Goal: Transaction & Acquisition: Book appointment/travel/reservation

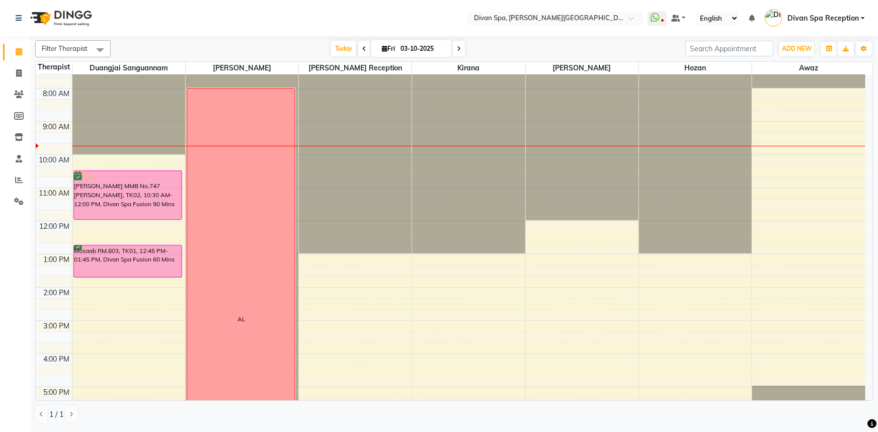
scroll to position [99, 0]
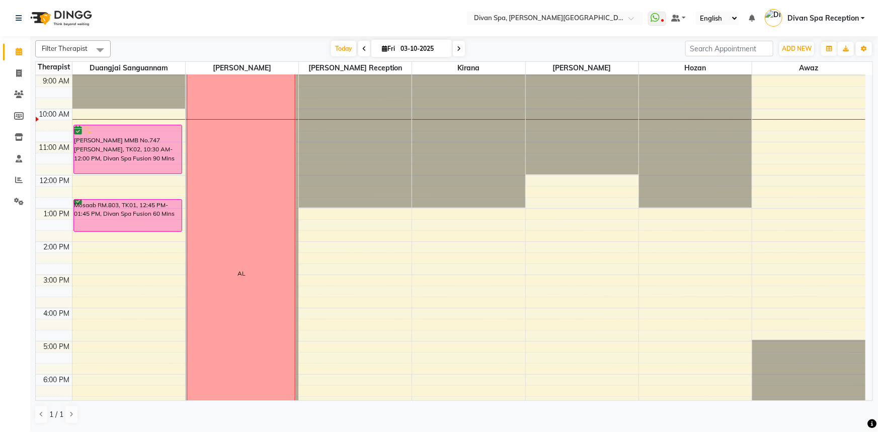
click at [458, 50] on icon at bounding box center [459, 49] width 4 height 6
type input "04-10-2025"
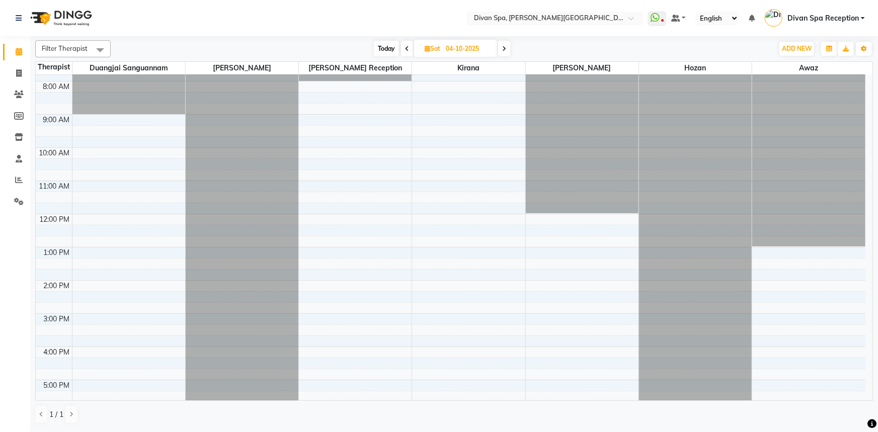
scroll to position [41, 0]
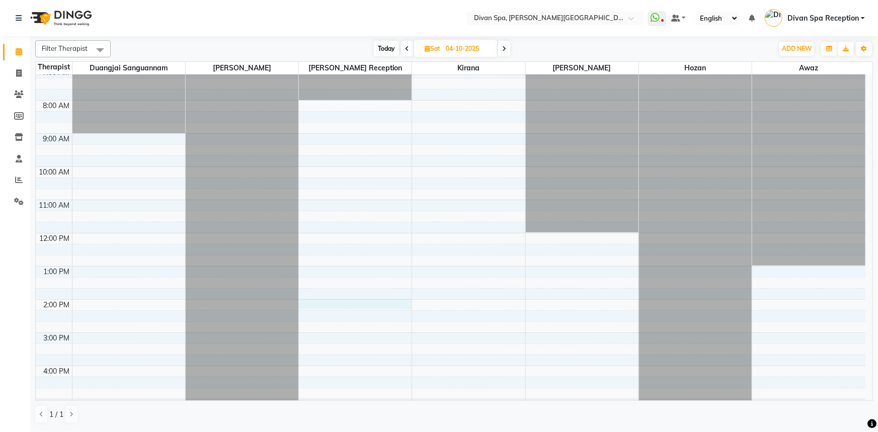
click at [317, 303] on div "6:00 AM 7:00 AM 8:00 AM 9:00 AM 10:00 AM 11:00 AM 12:00 PM 1:00 PM 2:00 PM 3:00…" at bounding box center [450, 316] width 829 height 564
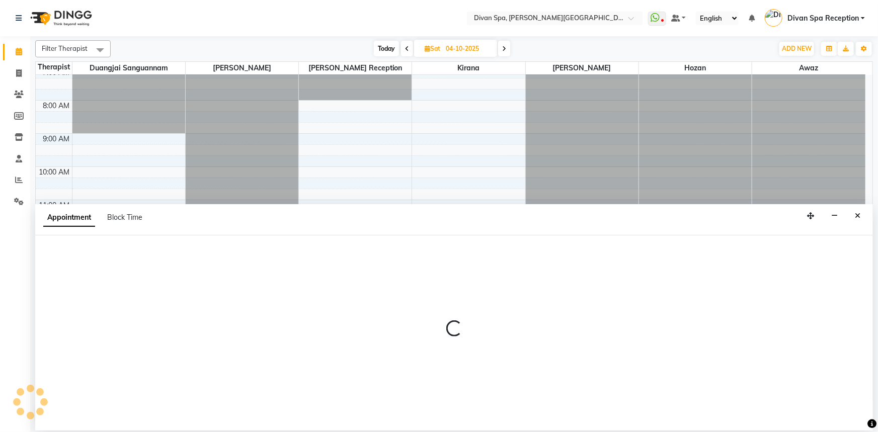
select select "28726"
select select "840"
select select "tentative"
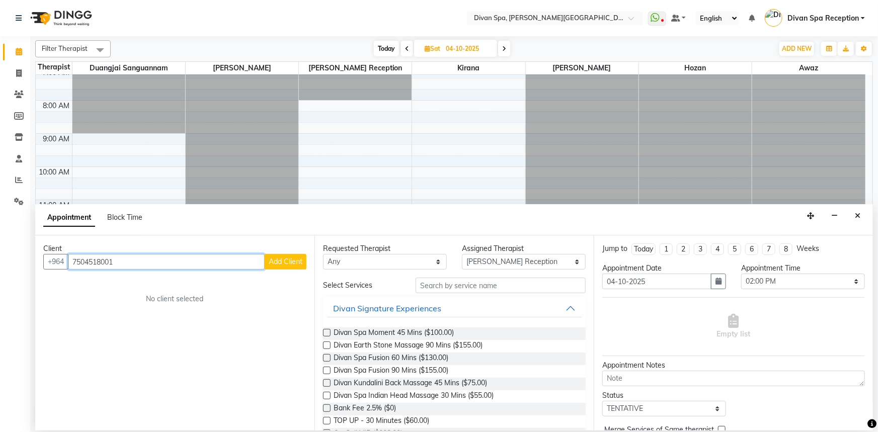
type input "7504518001"
click at [285, 267] on button "Add Client" at bounding box center [286, 262] width 42 height 16
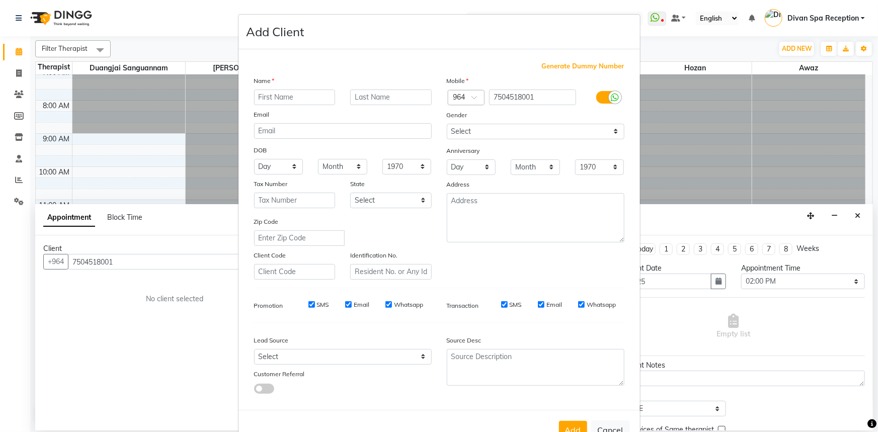
click at [279, 100] on input "text" at bounding box center [294, 98] width 81 height 16
drag, startPoint x: 279, startPoint y: 100, endPoint x: 312, endPoint y: 89, distance: 35.1
click at [312, 89] on div "Name" at bounding box center [342, 82] width 193 height 14
click at [308, 96] on input "Hindsstan" at bounding box center [294, 98] width 81 height 16
type input "[DEMOGRAPHIC_DATA] wl"
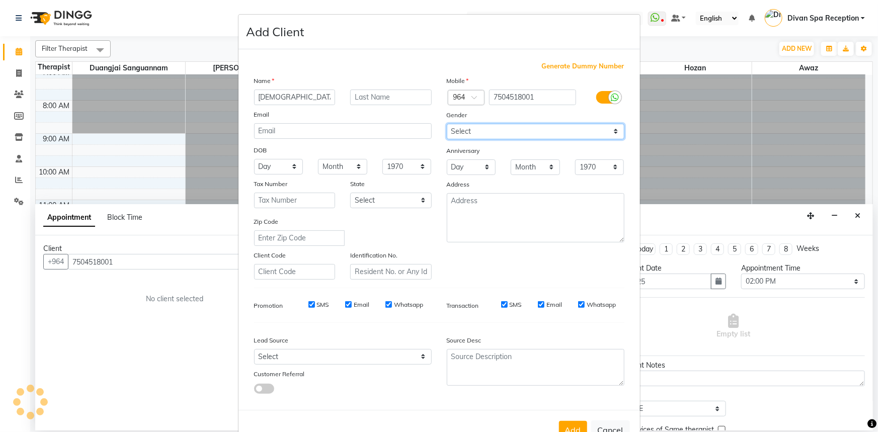
click at [614, 130] on select "Select [DEMOGRAPHIC_DATA] [DEMOGRAPHIC_DATA] Other Prefer Not To Say" at bounding box center [536, 132] width 178 height 16
select select "[DEMOGRAPHIC_DATA]"
click at [447, 124] on select "Select [DEMOGRAPHIC_DATA] [DEMOGRAPHIC_DATA] Other Prefer Not To Say" at bounding box center [536, 132] width 178 height 16
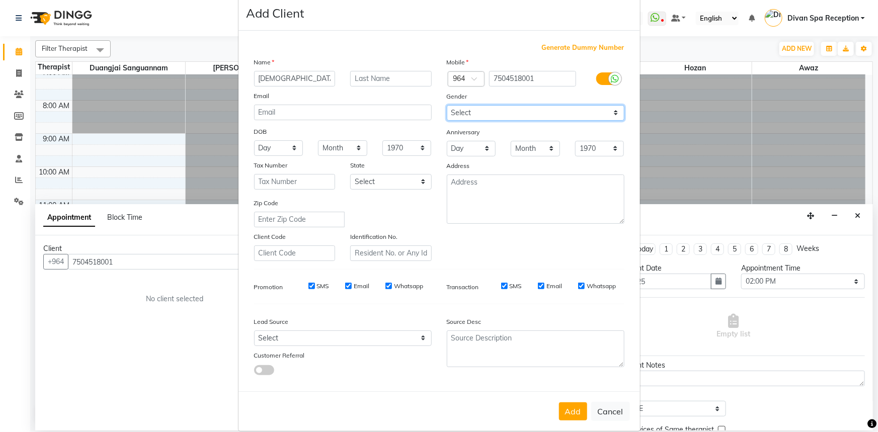
scroll to position [35, 0]
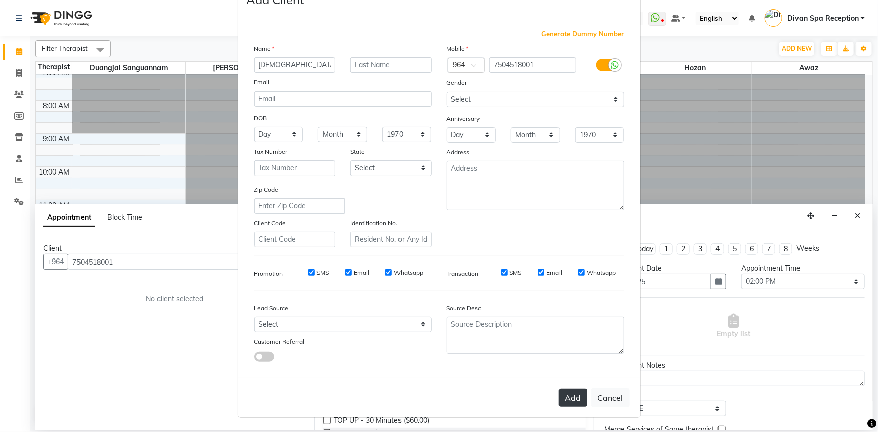
click at [569, 397] on button "Add" at bounding box center [573, 398] width 28 height 18
type input "75******01"
select select
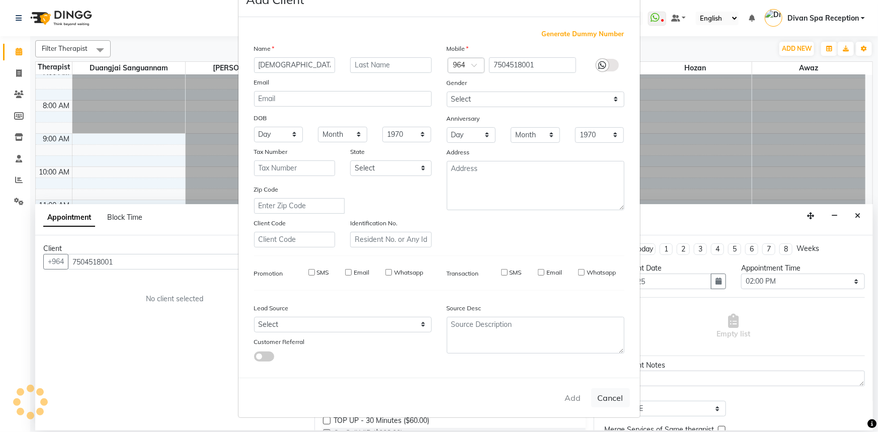
select select
checkbox input "false"
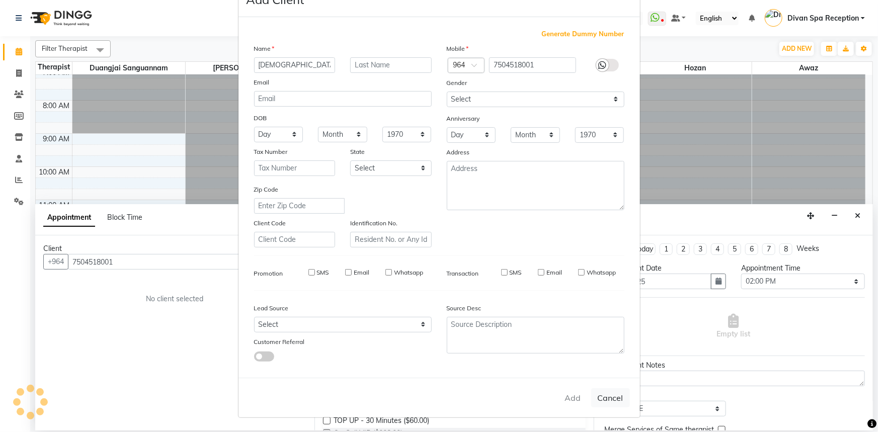
checkbox input "false"
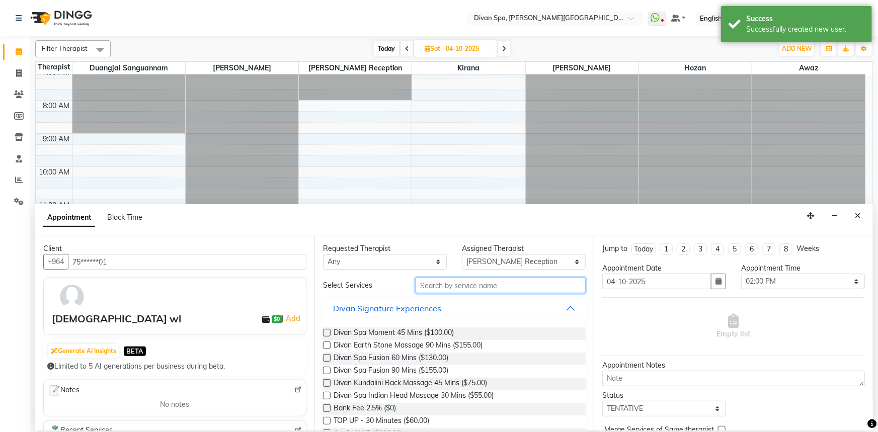
click at [489, 284] on input "text" at bounding box center [500, 286] width 170 height 16
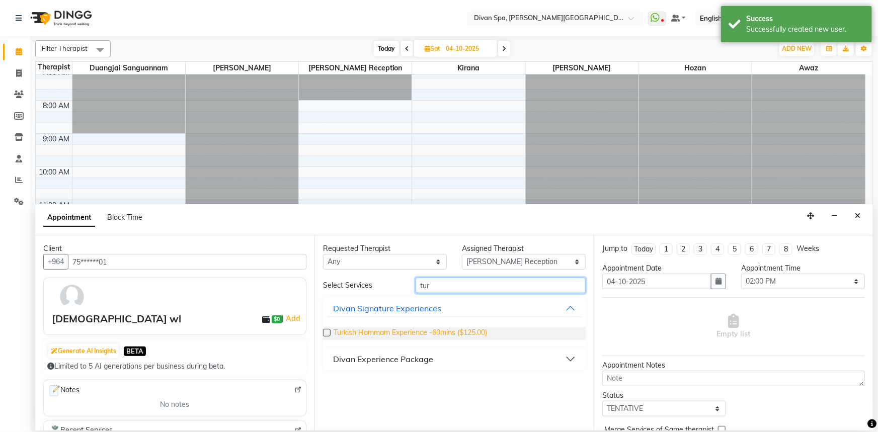
type input "tur"
click at [480, 334] on span "Turkish Hammam Experience -60mins ($125.00)" at bounding box center [409, 333] width 153 height 13
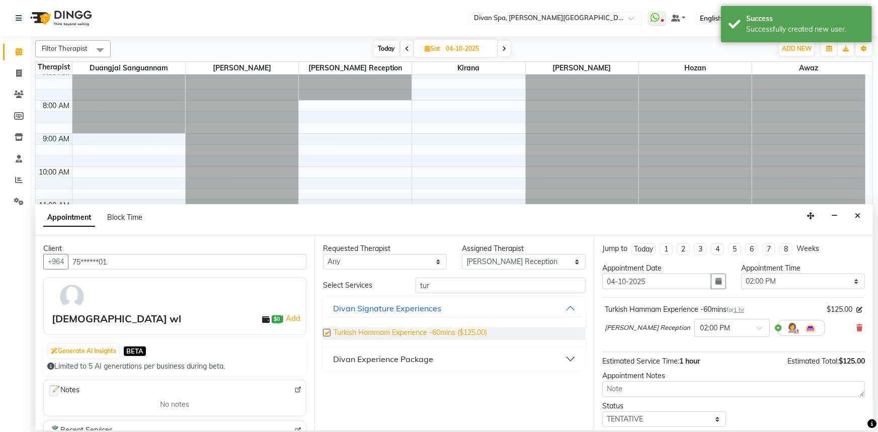
checkbox input "false"
click at [850, 284] on select "Select 07:00 AM 07:15 AM 07:30 AM 07:45 AM 08:00 AM 08:15 AM 08:30 AM 08:45 AM …" at bounding box center [803, 282] width 124 height 16
select select "870"
click at [741, 274] on select "Select 07:00 AM 07:15 AM 07:30 AM 07:45 AM 08:00 AM 08:15 AM 08:30 AM 08:45 AM …" at bounding box center [803, 282] width 124 height 16
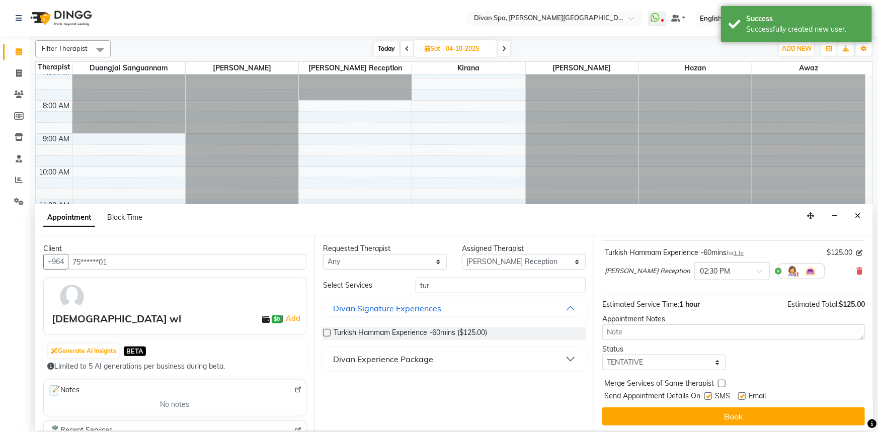
scroll to position [59, 0]
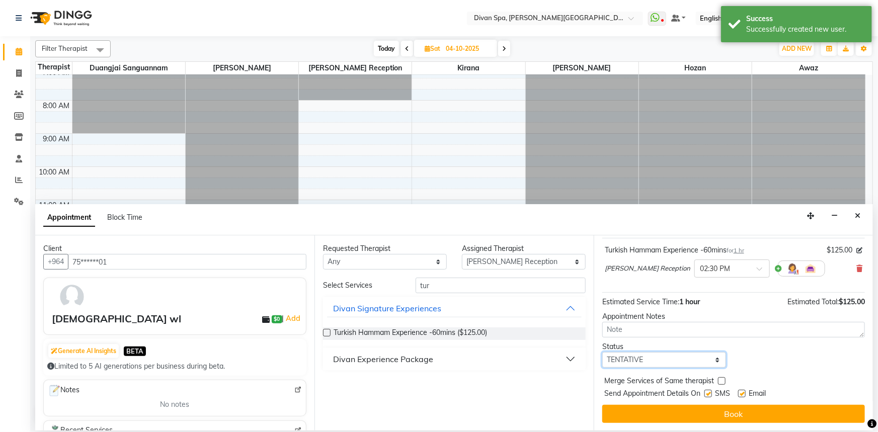
click at [713, 361] on select "Select TENTATIVE CONFIRM UPCOMING" at bounding box center [664, 360] width 124 height 16
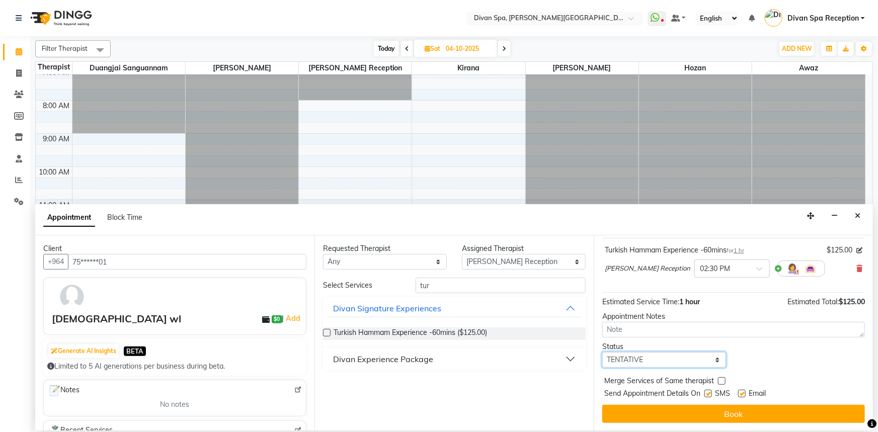
select select "confirm booking"
click at [602, 352] on select "Select TENTATIVE CONFIRM UPCOMING" at bounding box center [664, 360] width 124 height 16
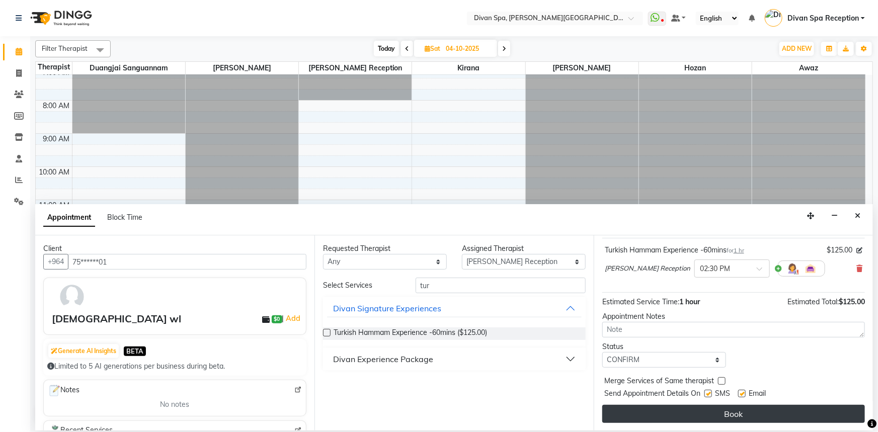
click at [674, 413] on button "Book" at bounding box center [733, 414] width 263 height 18
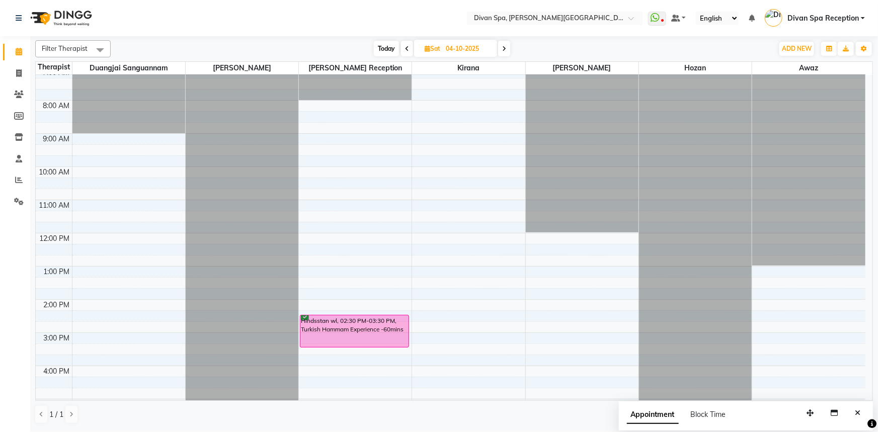
click at [405, 48] on icon at bounding box center [407, 49] width 4 height 6
type input "03-10-2025"
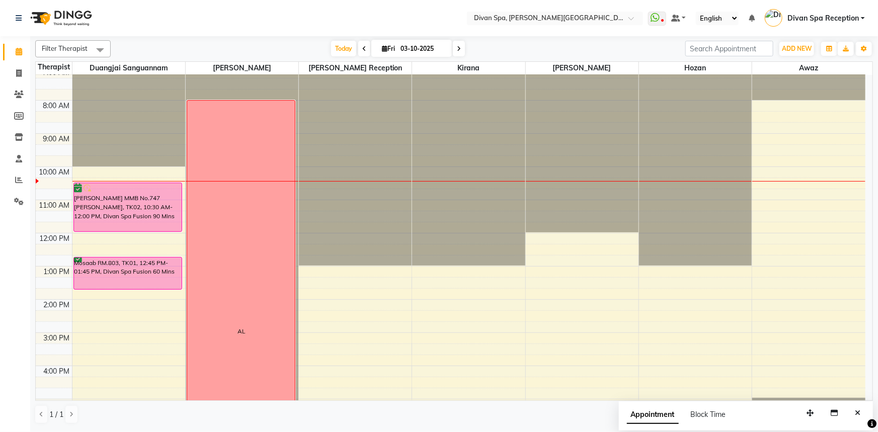
scroll to position [86, 0]
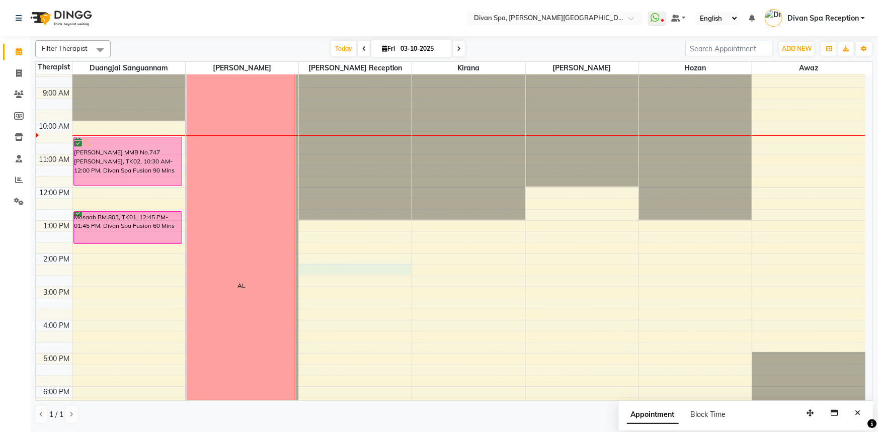
click at [315, 268] on div "6:00 AM 7:00 AM 8:00 AM 9:00 AM 10:00 AM 11:00 AM 12:00 PM 1:00 PM 2:00 PM 3:00…" at bounding box center [450, 270] width 829 height 564
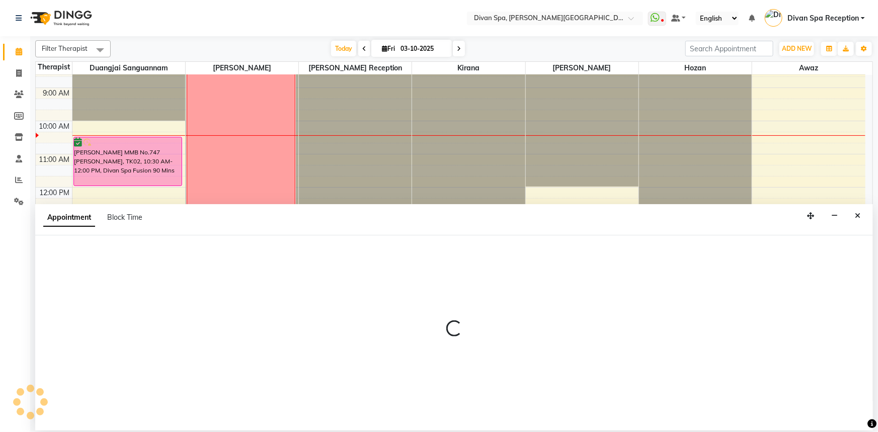
select select "28726"
select select "855"
select select "tentative"
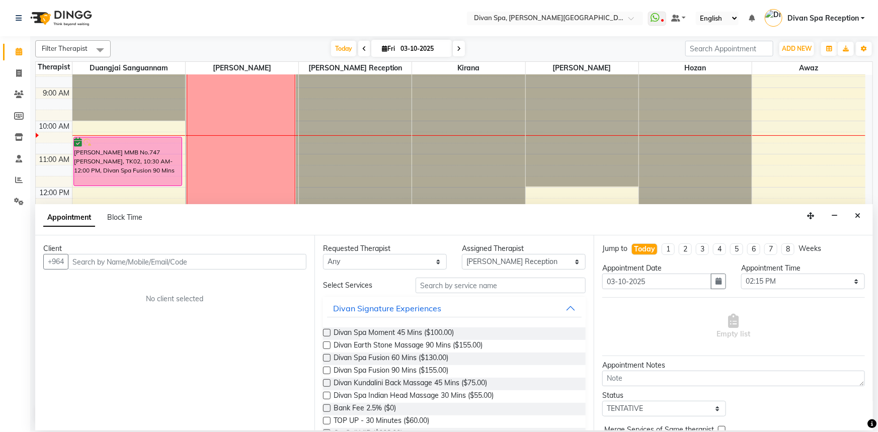
click at [117, 263] on input "text" at bounding box center [187, 262] width 238 height 16
click at [76, 260] on input "[PERSON_NAME]" at bounding box center [166, 262] width 197 height 16
type input "[PERSON_NAME]"
click at [266, 262] on button "Add Client" at bounding box center [286, 262] width 42 height 16
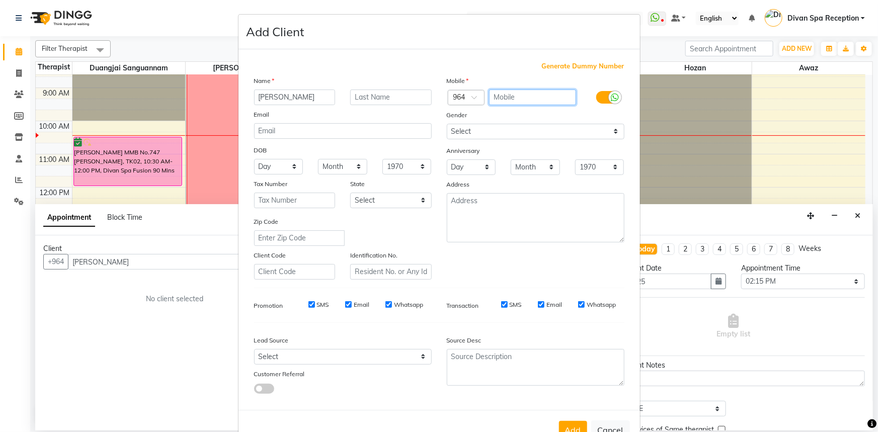
click at [556, 97] on input "text" at bounding box center [532, 98] width 87 height 16
type input "325145878"
click at [598, 95] on label at bounding box center [607, 97] width 23 height 13
click at [0, 0] on input "checkbox" at bounding box center [0, 0] width 0 height 0
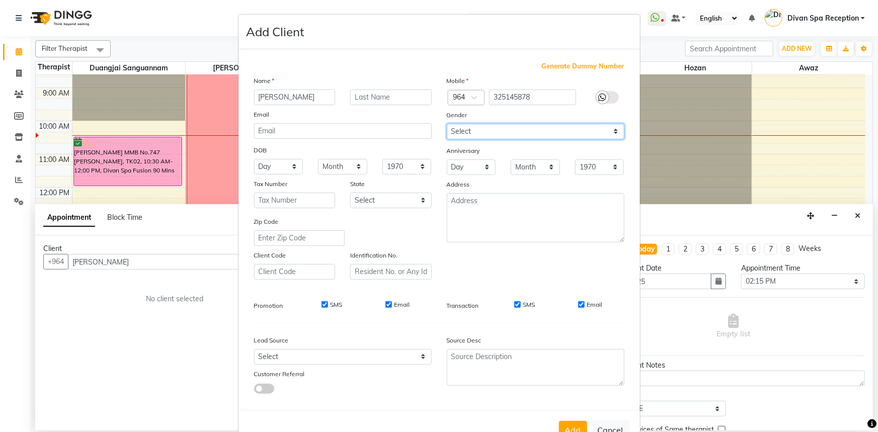
click at [612, 130] on select "Select [DEMOGRAPHIC_DATA] [DEMOGRAPHIC_DATA] Other Prefer Not To Say" at bounding box center [536, 132] width 178 height 16
select select "[DEMOGRAPHIC_DATA]"
click at [447, 124] on select "Select [DEMOGRAPHIC_DATA] [DEMOGRAPHIC_DATA] Other Prefer Not To Say" at bounding box center [536, 132] width 178 height 16
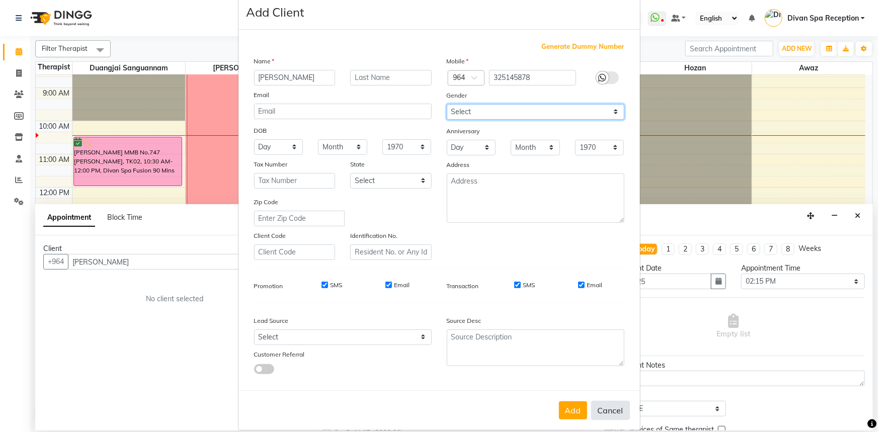
scroll to position [35, 0]
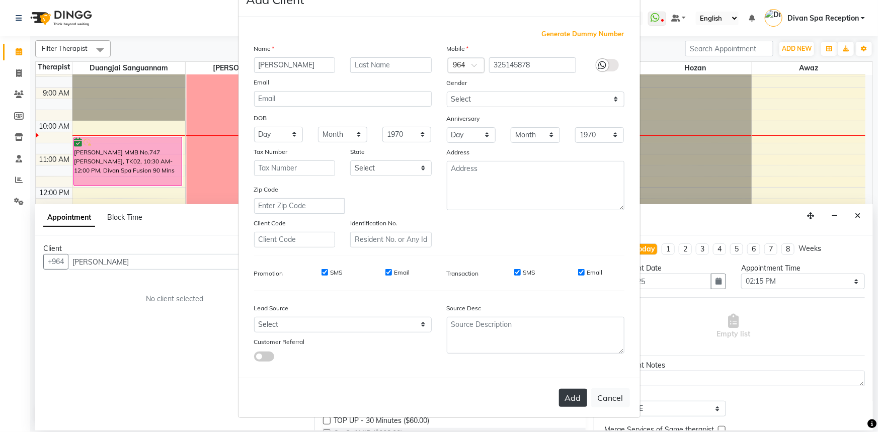
click at [571, 396] on button "Add" at bounding box center [573, 398] width 28 height 18
type input "32*****78"
select select
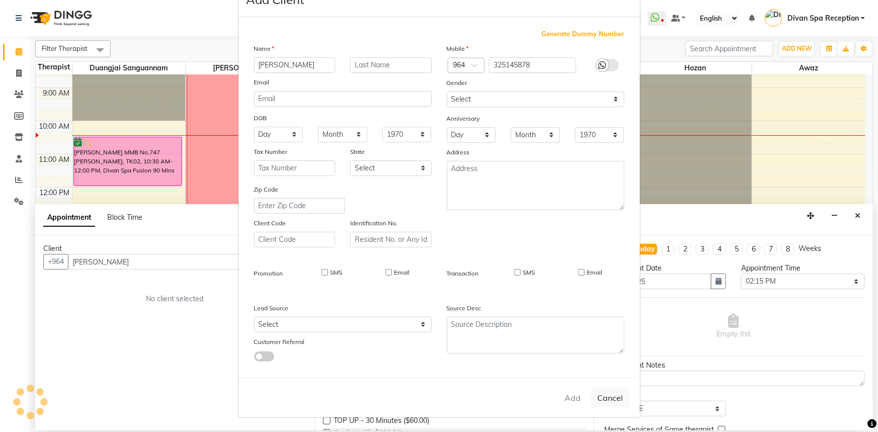
select select
checkbox input "false"
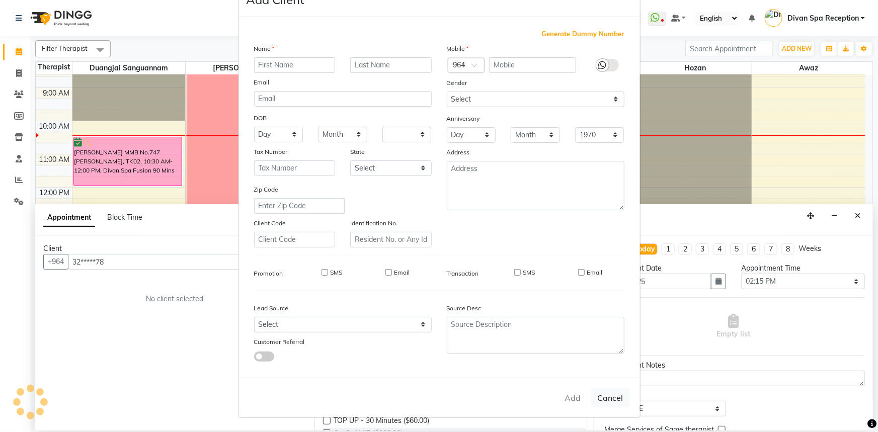
checkbox input "false"
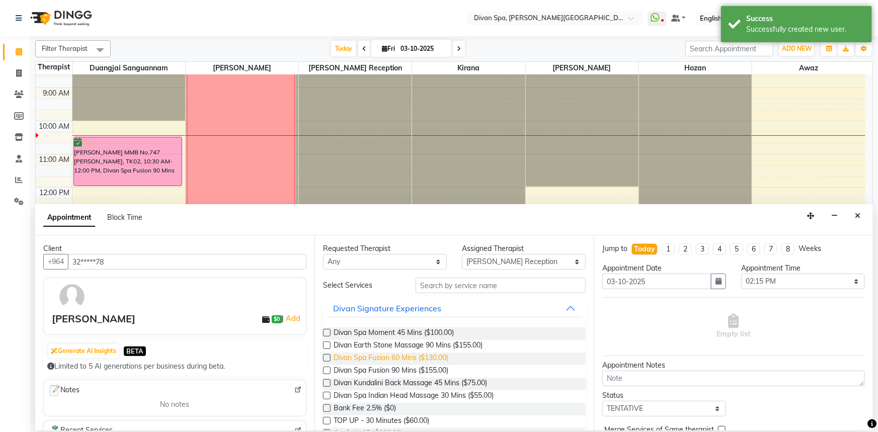
click at [433, 358] on span "Divan Spa Fusion 60 Mins ($130.00)" at bounding box center [390, 359] width 115 height 13
checkbox input "false"
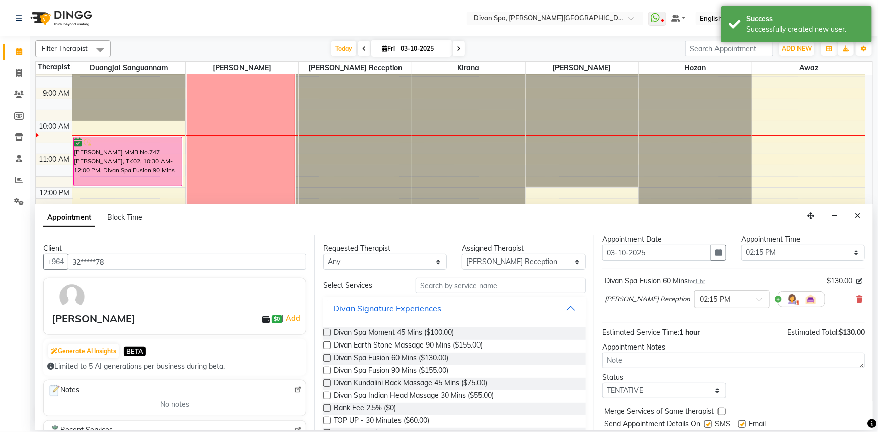
scroll to position [59, 0]
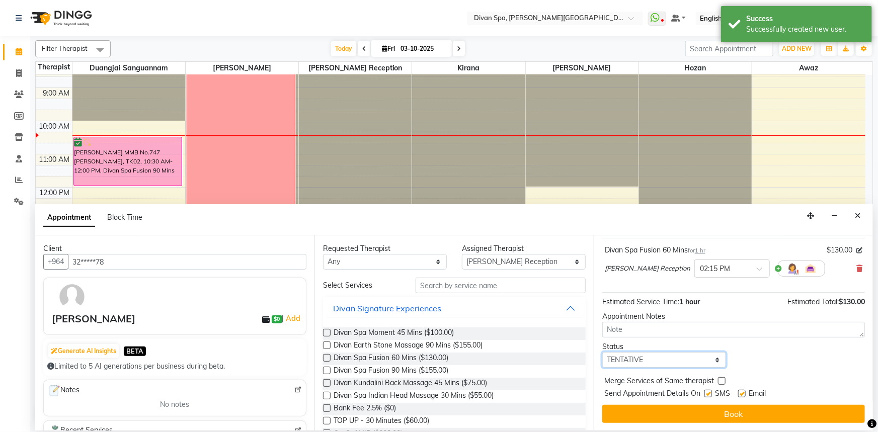
click at [713, 360] on select "Select TENTATIVE CONFIRM CHECK-IN UPCOMING" at bounding box center [664, 360] width 124 height 16
select select "confirm booking"
click at [602, 352] on select "Select TENTATIVE CONFIRM CHECK-IN UPCOMING" at bounding box center [664, 360] width 124 height 16
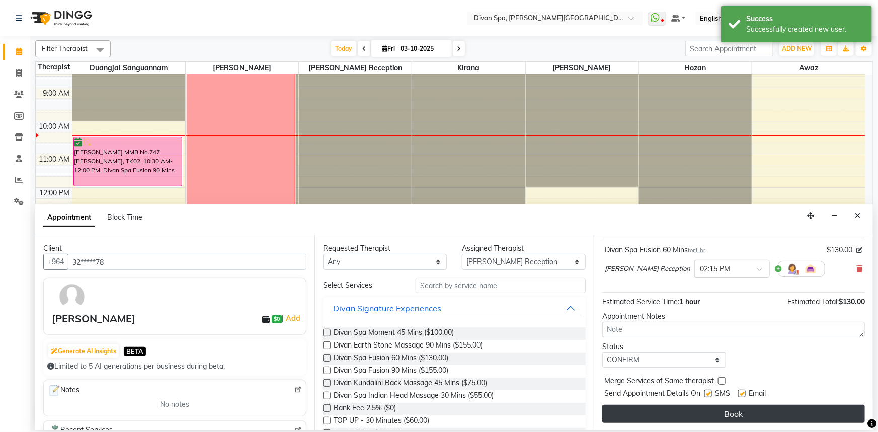
click at [701, 414] on button "Book" at bounding box center [733, 414] width 263 height 18
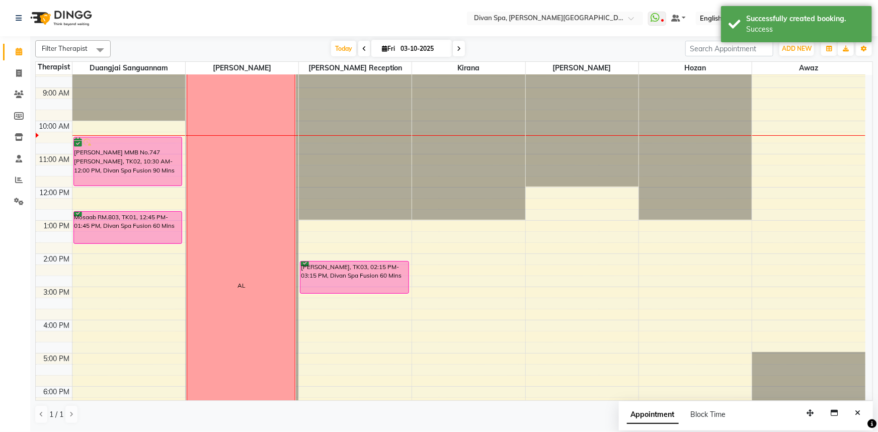
click at [457, 49] on icon at bounding box center [459, 49] width 4 height 6
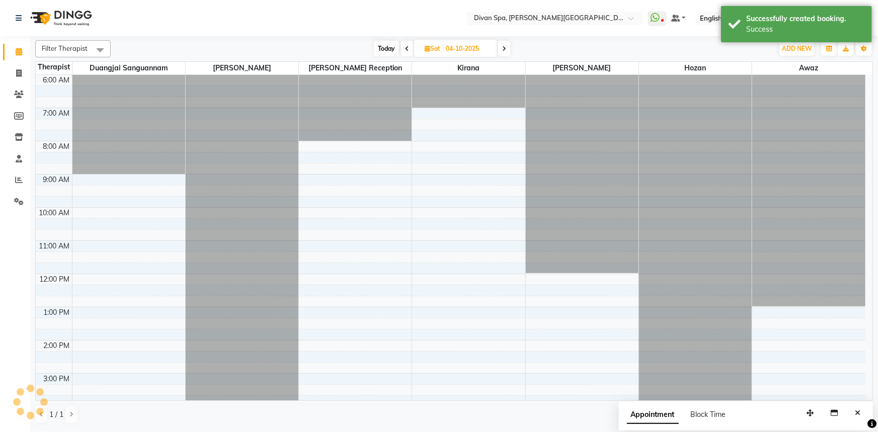
scroll to position [132, 0]
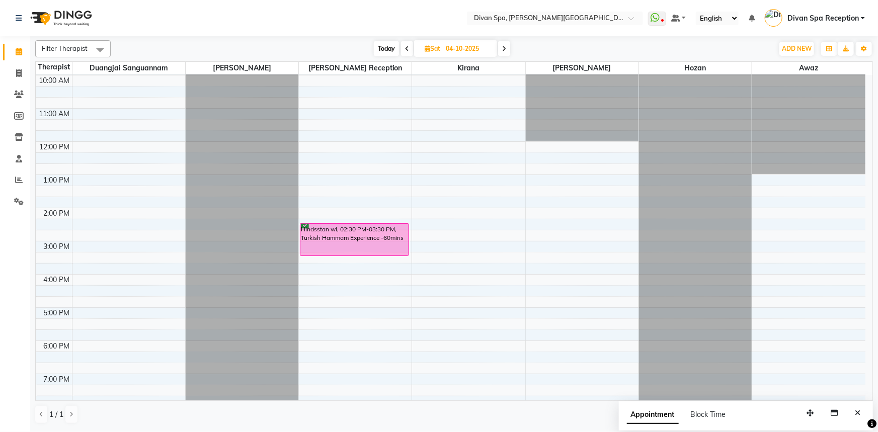
click at [501, 49] on span at bounding box center [504, 49] width 12 height 16
type input "05-10-2025"
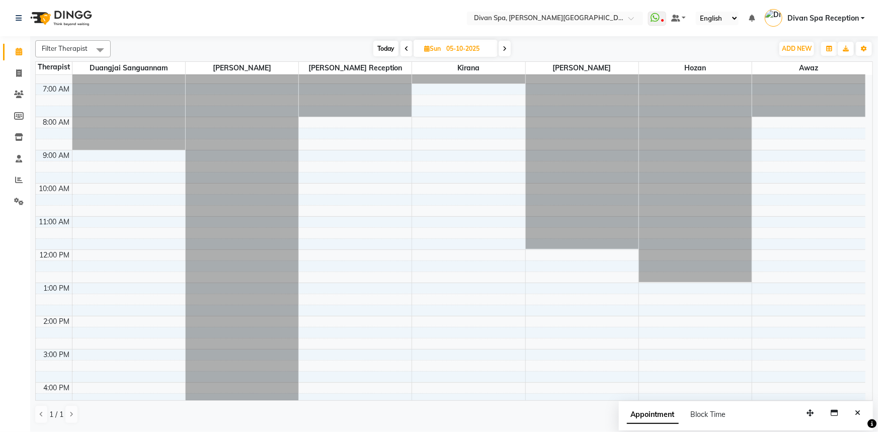
scroll to position [0, 0]
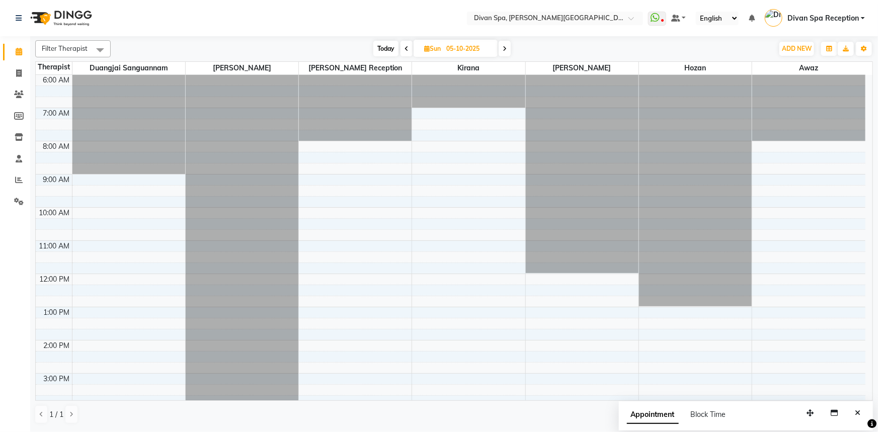
click at [425, 48] on icon at bounding box center [427, 48] width 6 height 7
select select "10"
select select "2025"
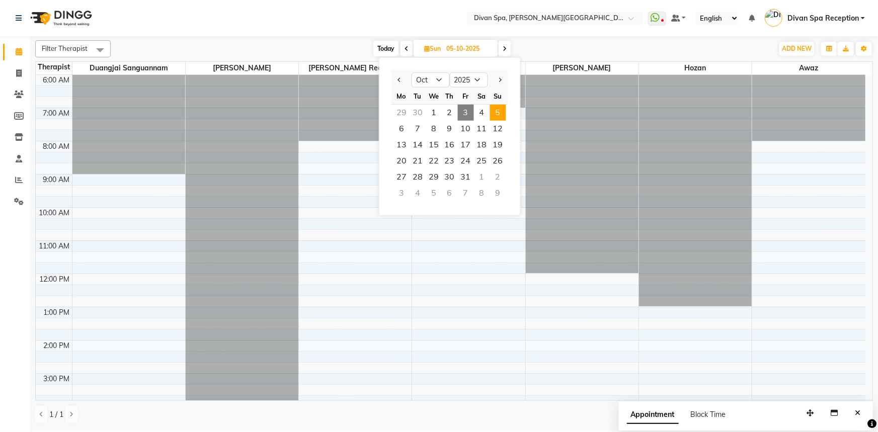
click at [463, 110] on span "3" at bounding box center [466, 113] width 16 height 16
type input "03-10-2025"
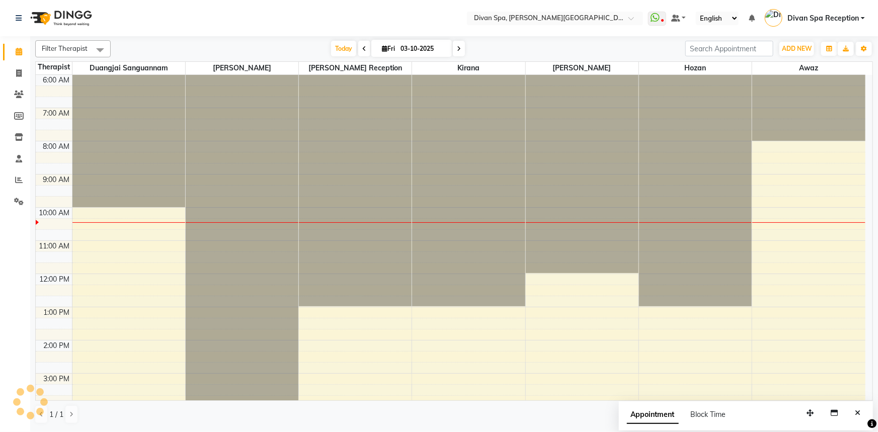
scroll to position [132, 0]
